Goal: Contribute content

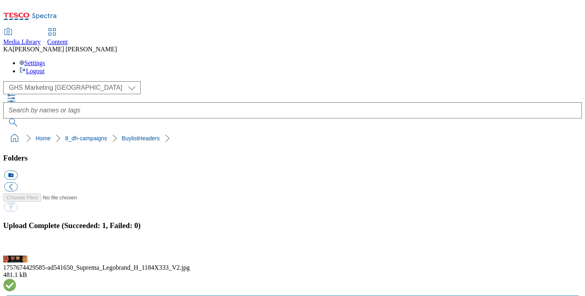
scroll to position [231, 0]
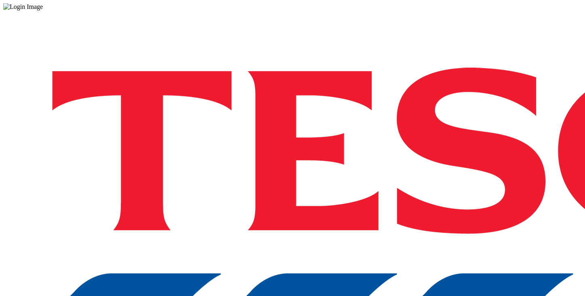
click at [436, 165] on div "Log in to the Spectra’s dashboard using [PERSON_NAME]’s credentials. If you don…" at bounding box center [292, 212] width 579 height 402
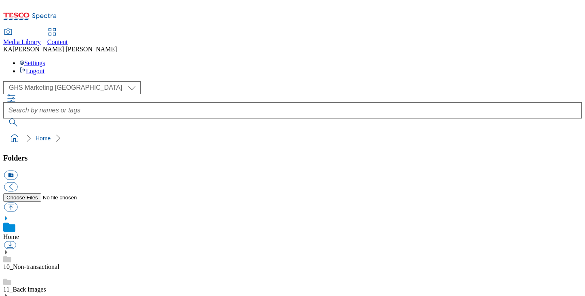
scroll to position [121, 0]
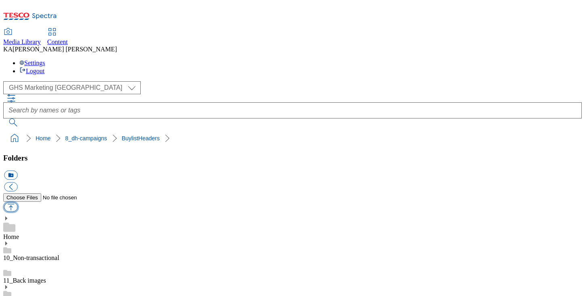
click at [17, 203] on button "button" at bounding box center [10, 207] width 13 height 9
type input "C:\fakepath\1759329291576-ad542193_Nutella_Legobrand_2560x320_V3.jpg"
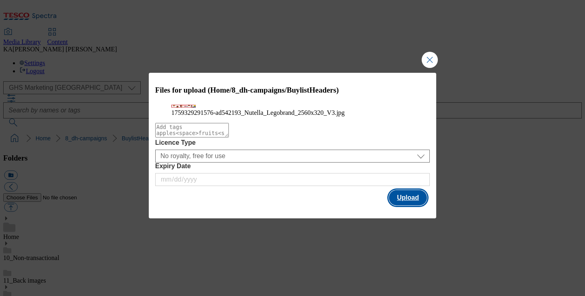
click at [404, 205] on button "Upload" at bounding box center [408, 197] width 38 height 15
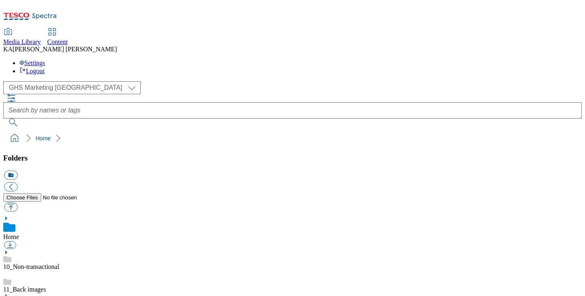
scroll to position [104, 0]
